Goal: Information Seeking & Learning: Learn about a topic

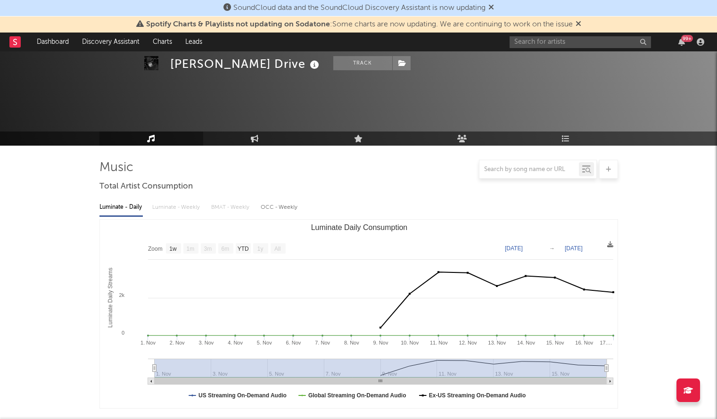
select select "1w"
click at [518, 49] on div "99 +" at bounding box center [609, 42] width 198 height 19
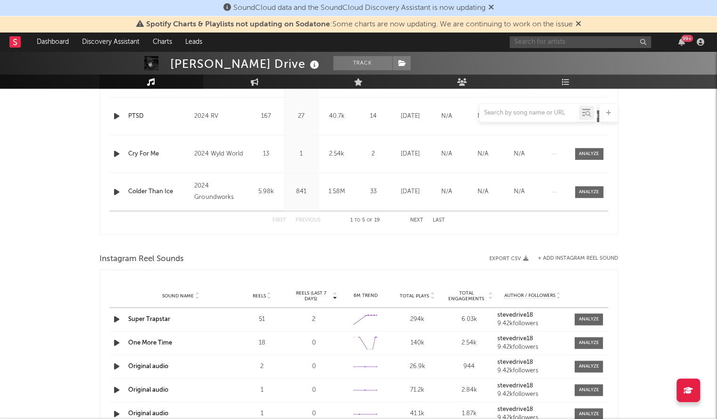
click at [526, 44] on input "text" at bounding box center [580, 42] width 141 height 12
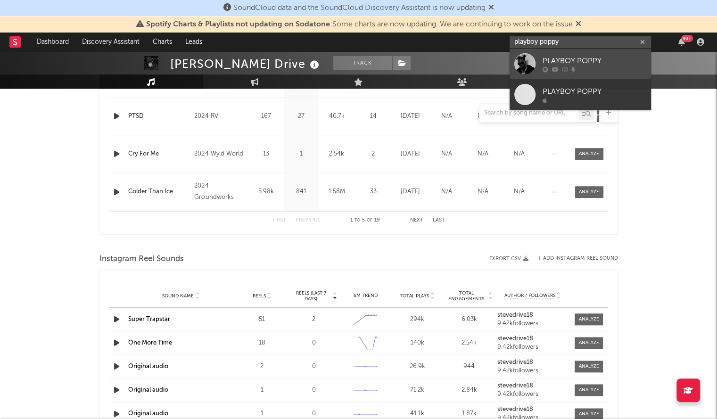
type input "playboy poppy"
click at [530, 62] on div at bounding box center [525, 63] width 21 height 21
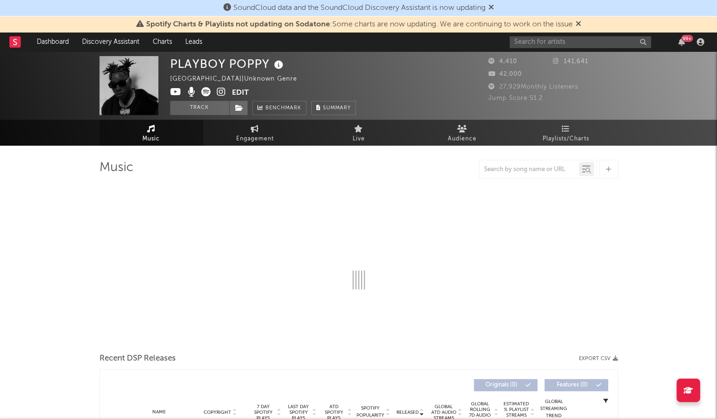
select select "6m"
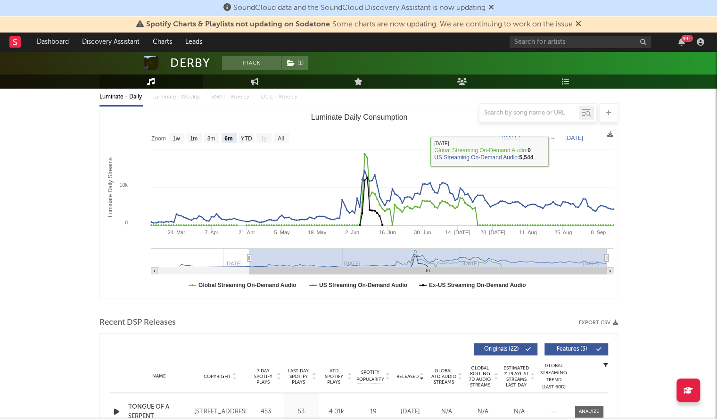
scroll to position [112, 0]
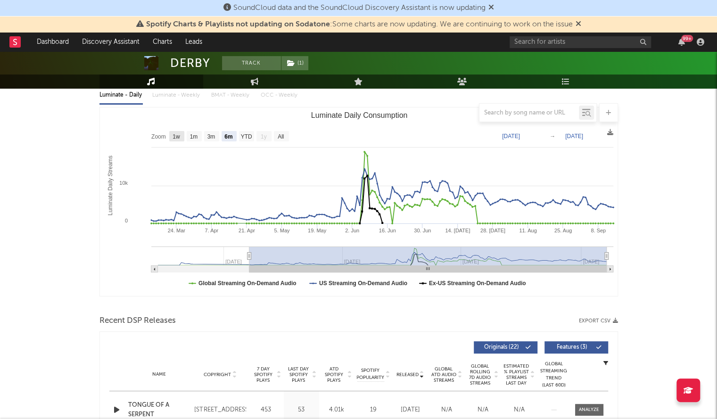
click at [173, 137] on text "1w" at bounding box center [177, 136] width 8 height 7
select select "1w"
type input "2025-09-08"
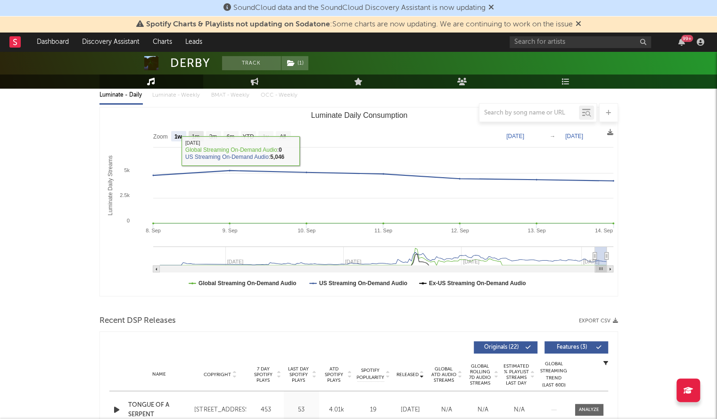
click at [192, 133] on text "1m" at bounding box center [195, 136] width 8 height 7
select select "1m"
type input "2025-08-14"
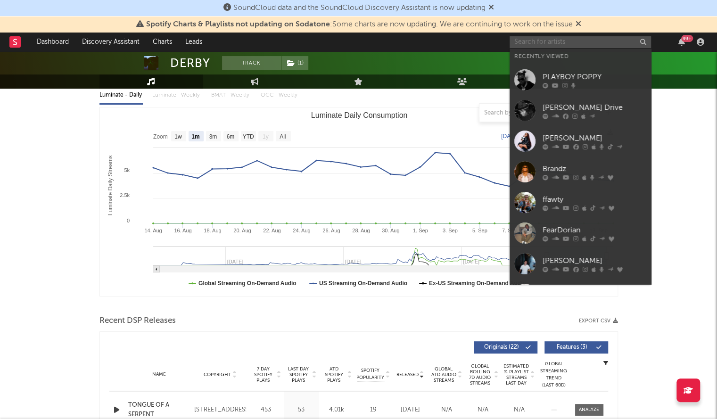
click at [523, 43] on input "text" at bounding box center [580, 42] width 141 height 12
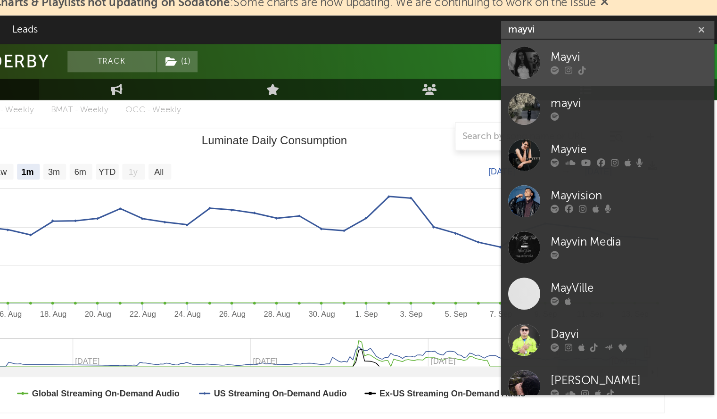
scroll to position [112, 0]
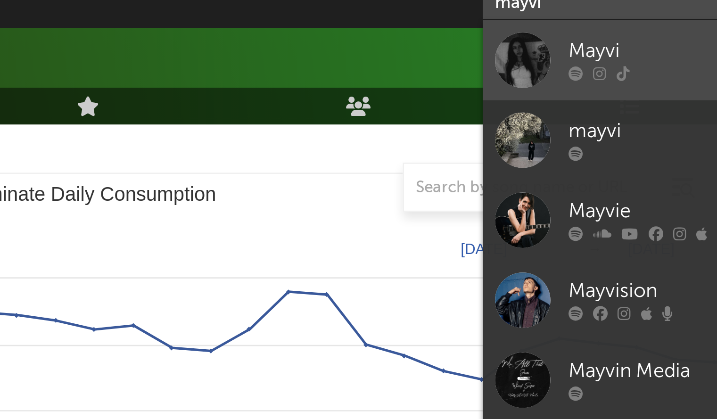
type input "mayvi"
click at [525, 64] on div at bounding box center [525, 63] width 21 height 21
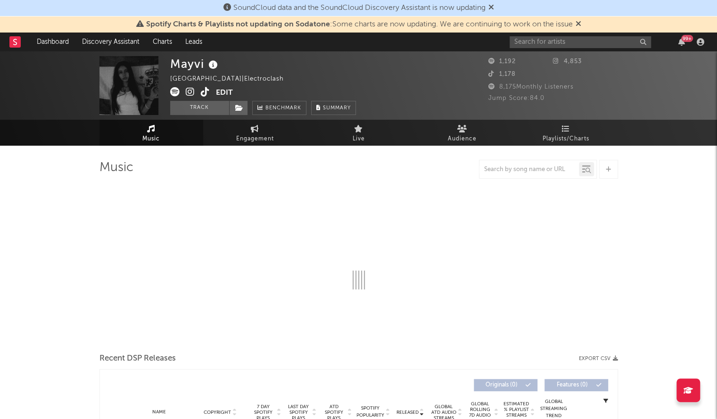
select select "1w"
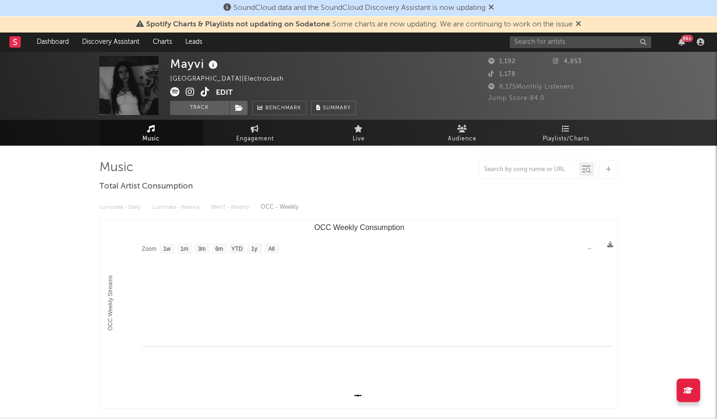
click at [519, 48] on div "99 +" at bounding box center [609, 42] width 198 height 19
click at [535, 41] on input "text" at bounding box center [580, 42] width 141 height 12
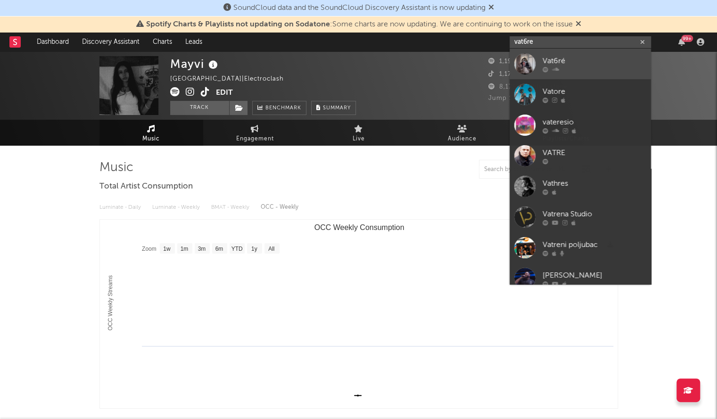
type input "vat6re"
click at [529, 63] on div at bounding box center [525, 63] width 21 height 21
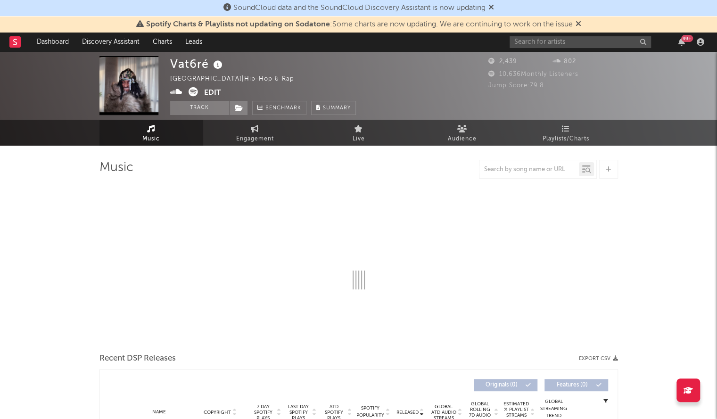
select select "1w"
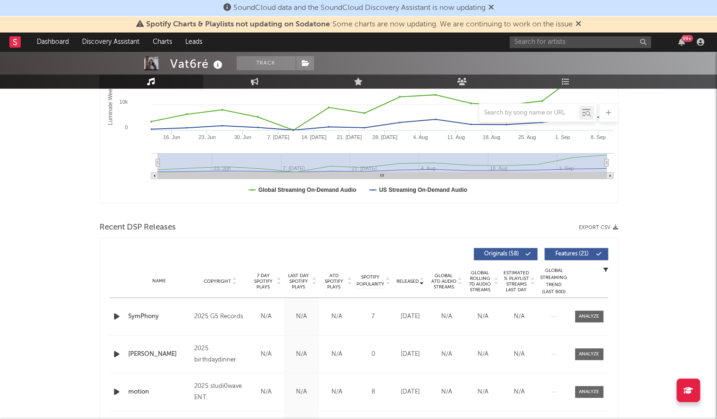
scroll to position [206, 0]
click at [408, 278] on span "Released" at bounding box center [408, 281] width 22 height 6
click at [407, 279] on span "Released" at bounding box center [408, 281] width 22 height 6
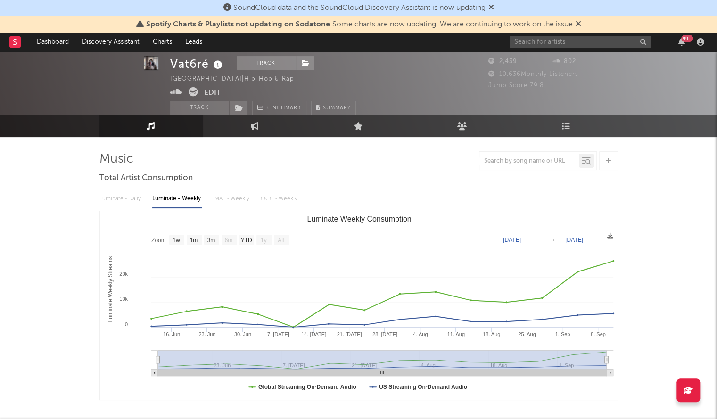
scroll to position [0, 0]
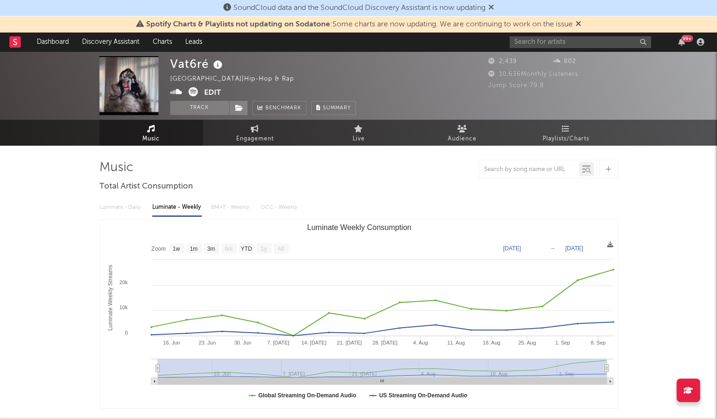
click at [192, 63] on div "Vat6ré" at bounding box center [197, 64] width 55 height 16
copy div "Vat6ré"
click at [542, 44] on input "text" at bounding box center [580, 42] width 141 height 12
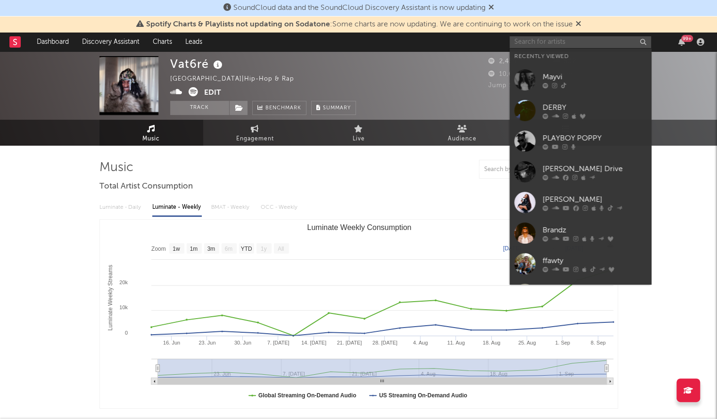
paste input "Private School"
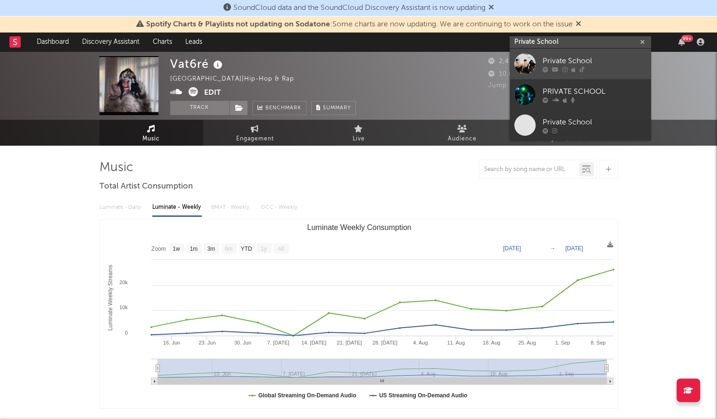
type input "Private School"
click at [522, 69] on div at bounding box center [525, 63] width 21 height 21
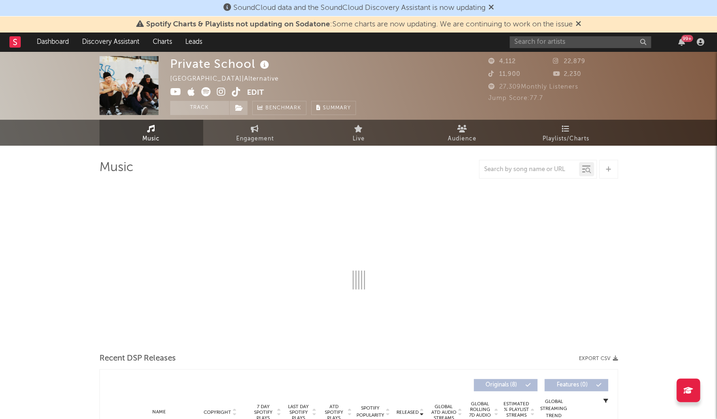
select select "1w"
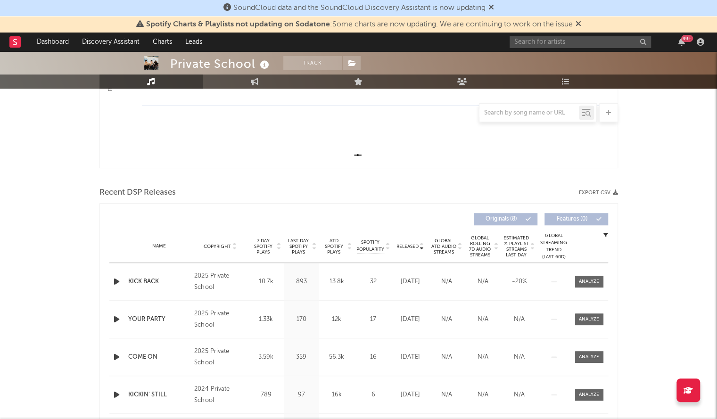
scroll to position [241, 0]
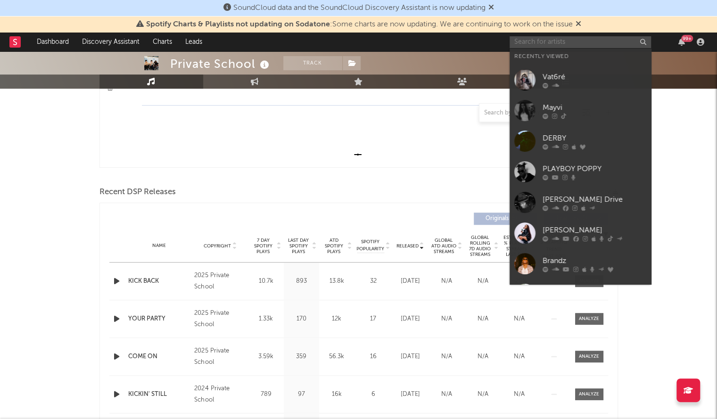
click at [537, 42] on input "text" at bounding box center [580, 42] width 141 height 12
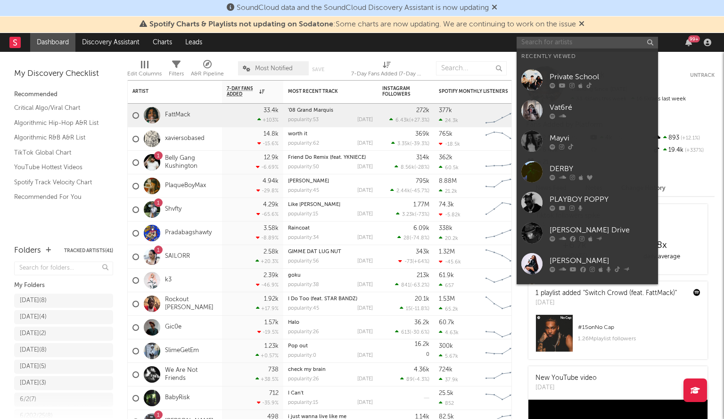
click at [561, 39] on input "text" at bounding box center [587, 43] width 141 height 12
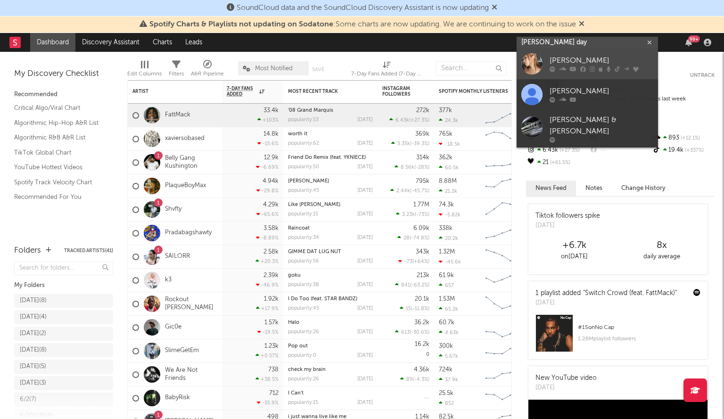
type input "tiffany day"
click at [538, 61] on div at bounding box center [532, 63] width 21 height 21
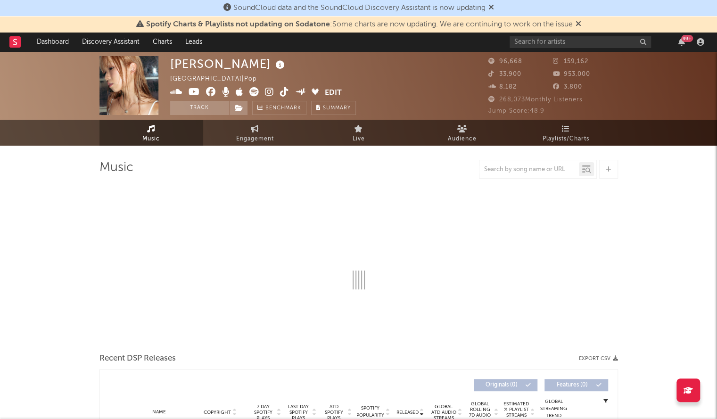
select select "6m"
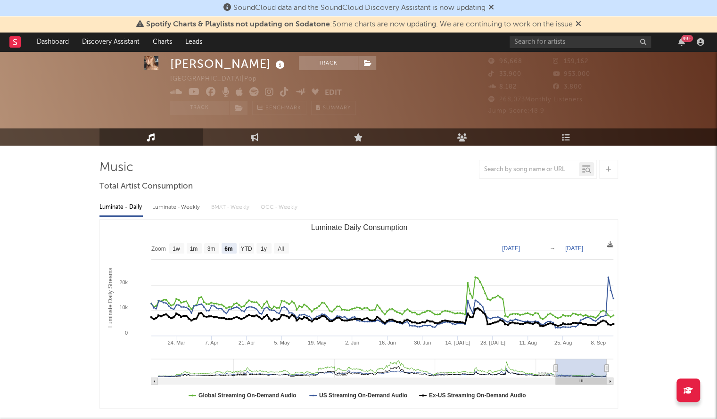
scroll to position [21, 0]
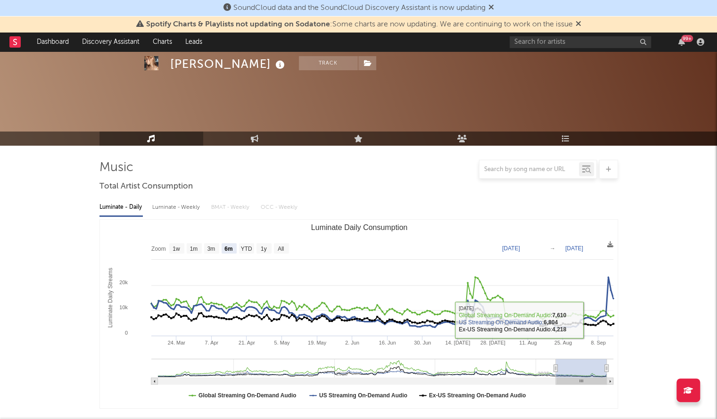
scroll to position [383, 0]
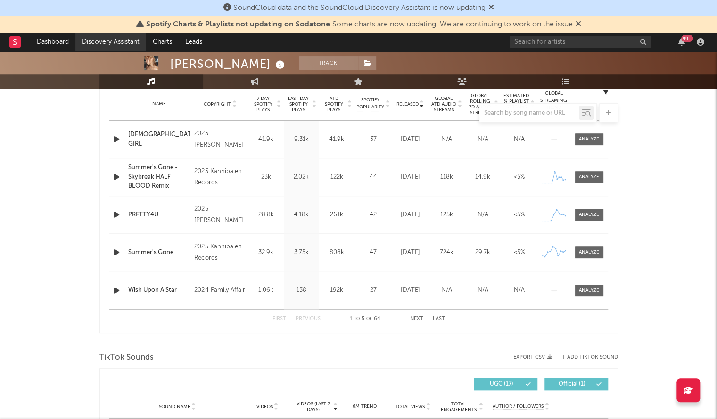
click at [122, 42] on link "Discovery Assistant" at bounding box center [110, 42] width 71 height 19
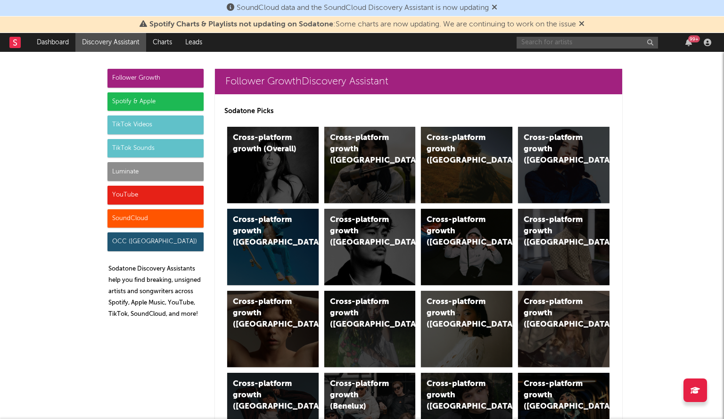
click at [532, 44] on input "text" at bounding box center [587, 43] width 141 height 12
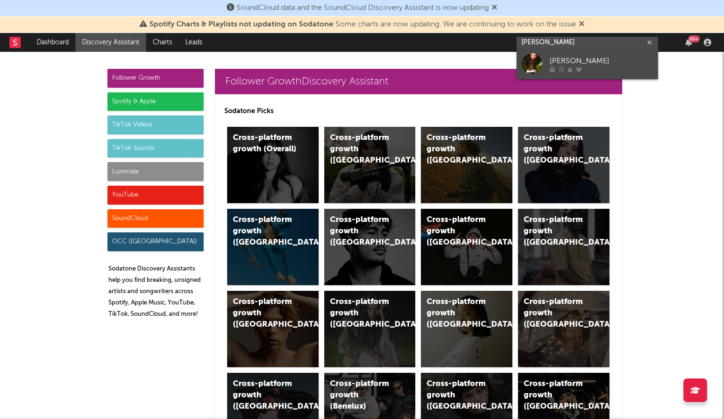
type input "camille black"
click at [530, 66] on div at bounding box center [532, 63] width 21 height 21
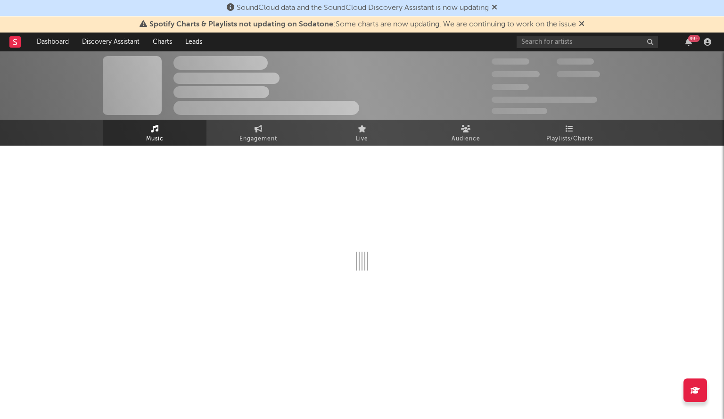
select select "6m"
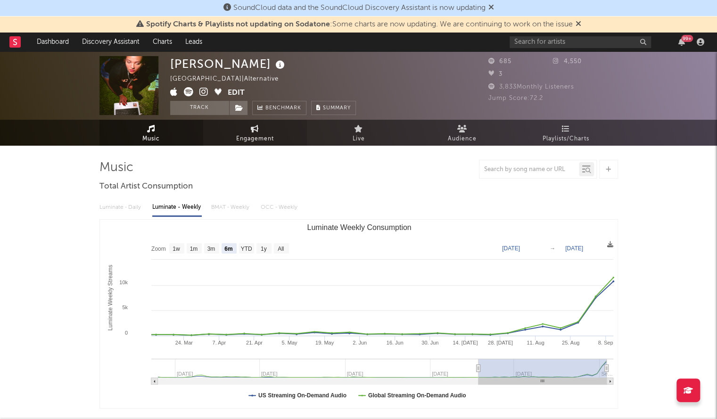
click at [256, 134] on span "Engagement" at bounding box center [255, 138] width 38 height 11
select select "1w"
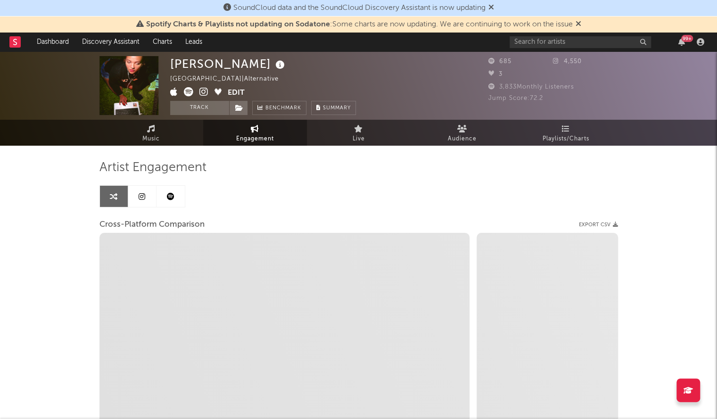
select select "1m"
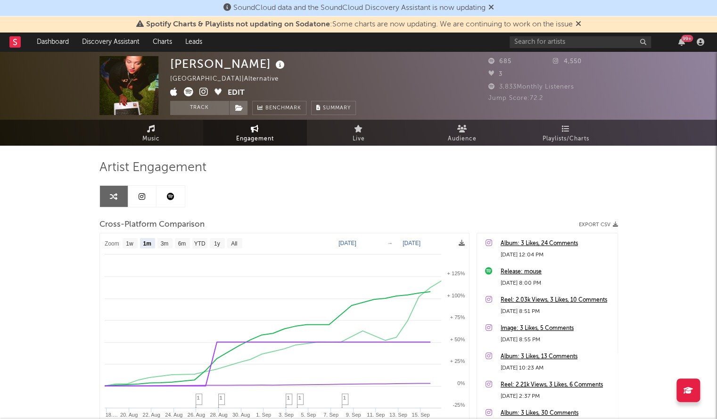
click at [156, 133] on span "Music" at bounding box center [150, 138] width 17 height 11
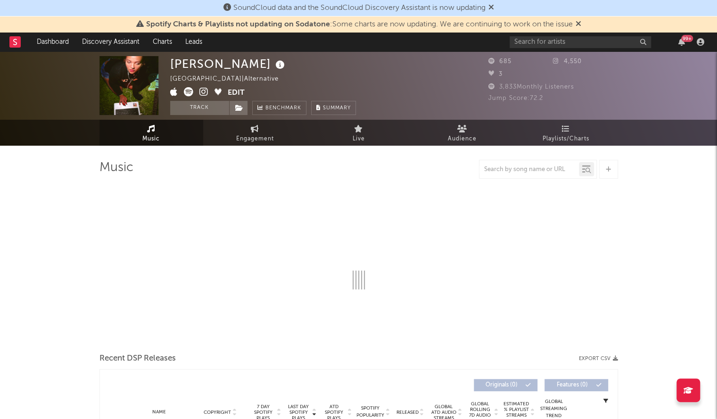
select select "6m"
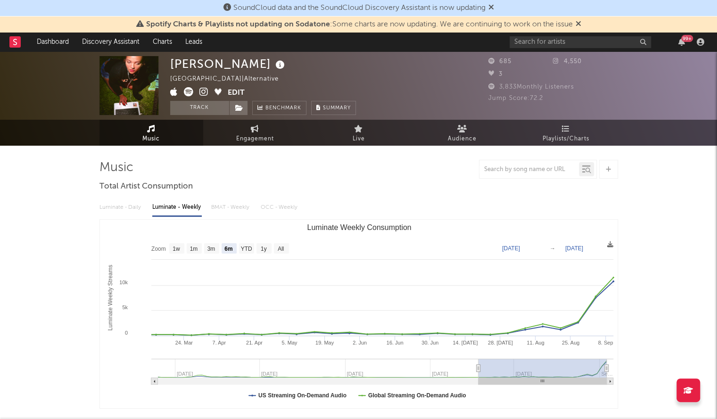
drag, startPoint x: 202, startPoint y: 91, endPoint x: 292, endPoint y: 60, distance: 95.4
click at [292, 60] on div "camille blackman United States | Alternative Edit Track Benchmark Summary" at bounding box center [263, 85] width 186 height 59
